Goal: Information Seeking & Learning: Learn about a topic

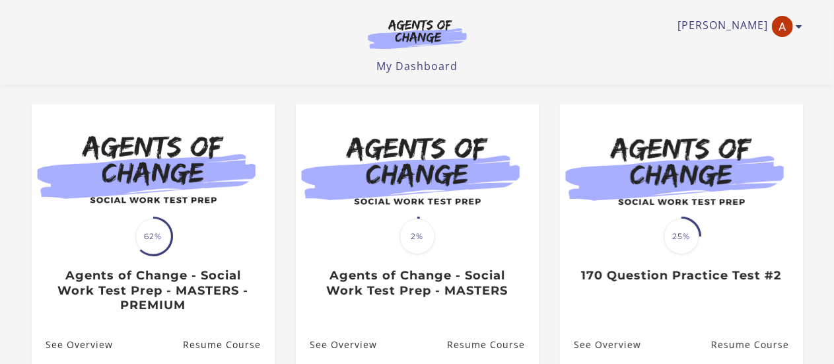
scroll to position [170, 0]
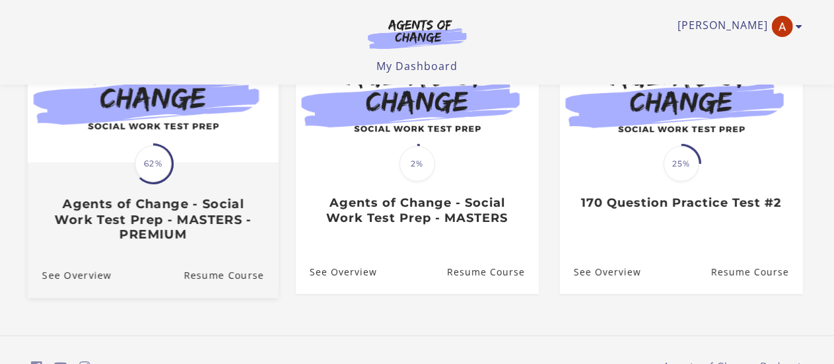
click at [213, 184] on div "Translation missing: en.liquid.partials.dashboard_course_card.progress_descript…" at bounding box center [152, 203] width 251 height 79
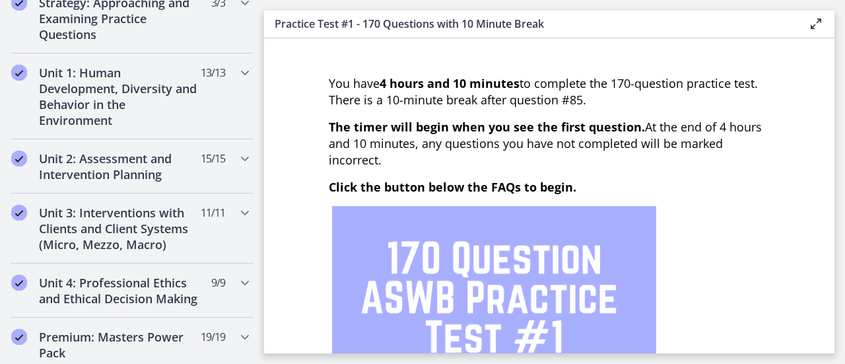
scroll to position [323, 0]
click at [202, 237] on div "Unit 3: Interventions with Clients and Client Systems (Micro, Mezzo, Macro) 11 …" at bounding box center [132, 228] width 243 height 70
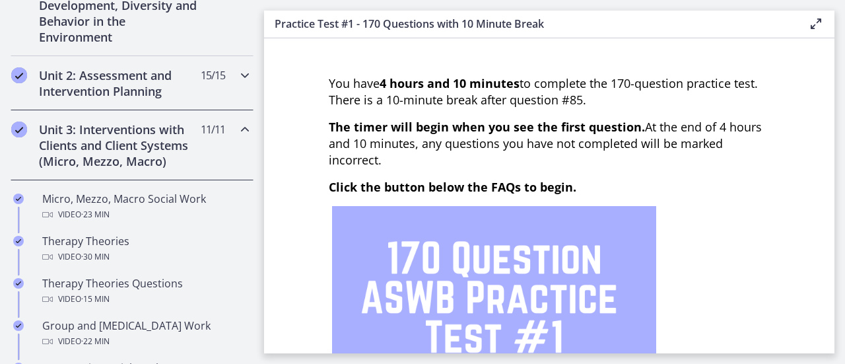
click at [199, 89] on div "Unit 2: Assessment and Intervention Planning 15 / 15 Completed" at bounding box center [132, 83] width 243 height 54
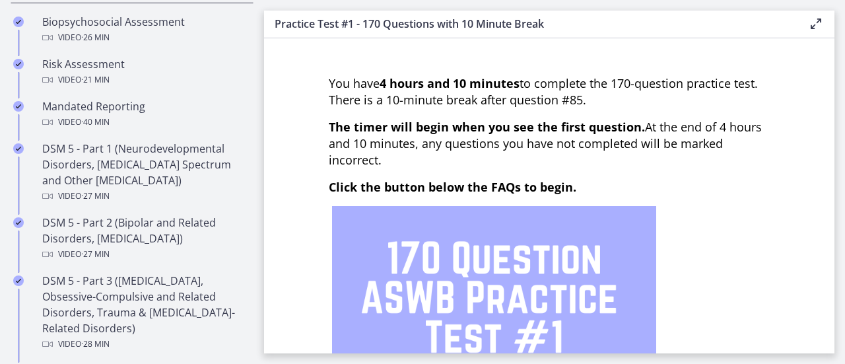
scroll to position [516, 0]
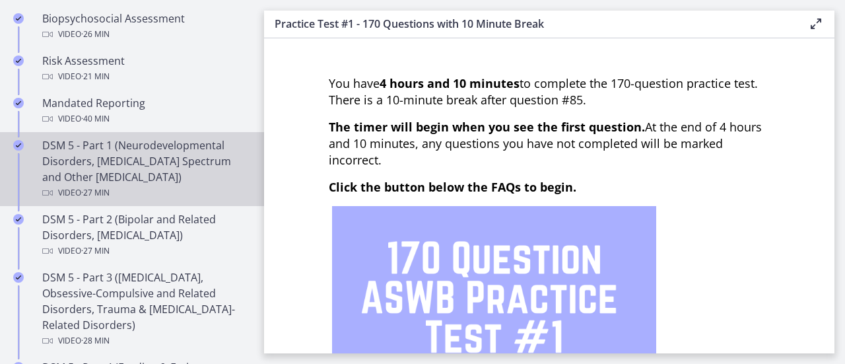
click at [160, 168] on div "DSM 5 - Part 1 (Neurodevelopmental Disorders, [MEDICAL_DATA] Spectrum and Other…" at bounding box center [145, 168] width 206 height 63
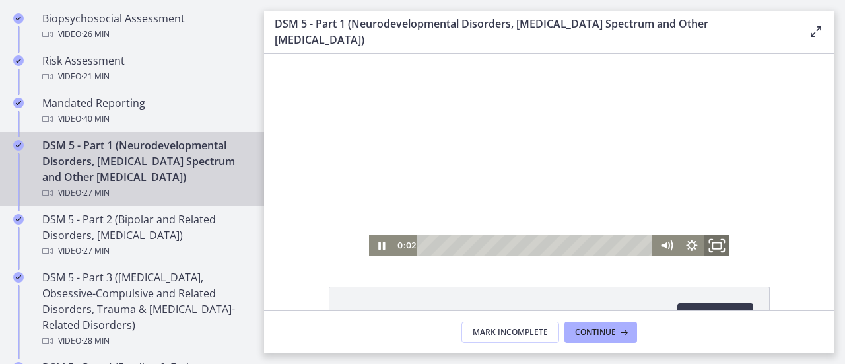
click at [710, 249] on icon "Fullscreen" at bounding box center [717, 245] width 30 height 25
